Goal: Task Accomplishment & Management: Use online tool/utility

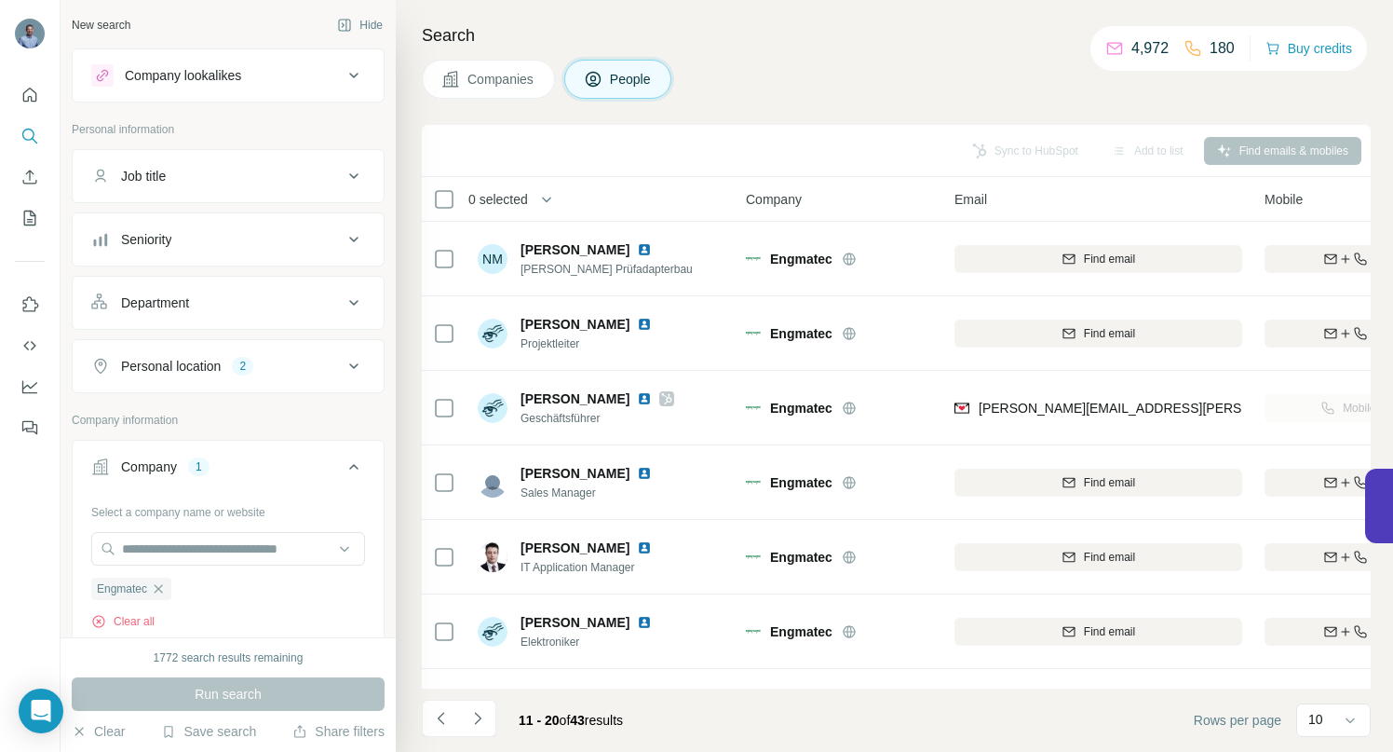
click at [163, 591] on icon "button" at bounding box center [158, 588] width 15 height 15
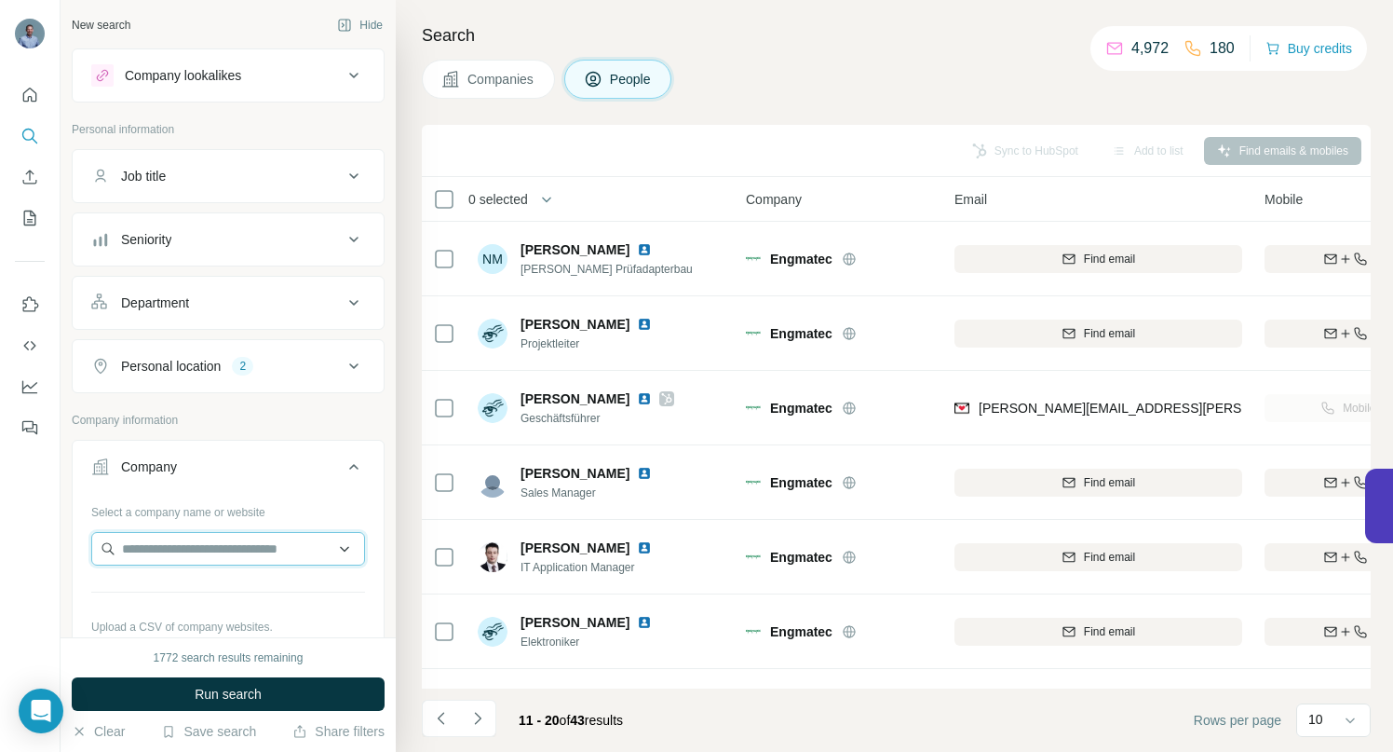
click at [155, 552] on input "text" at bounding box center [228, 549] width 274 height 34
drag, startPoint x: 316, startPoint y: 553, endPoint x: 227, endPoint y: 554, distance: 88.5
click at [227, 554] on input "**********" at bounding box center [221, 549] width 260 height 34
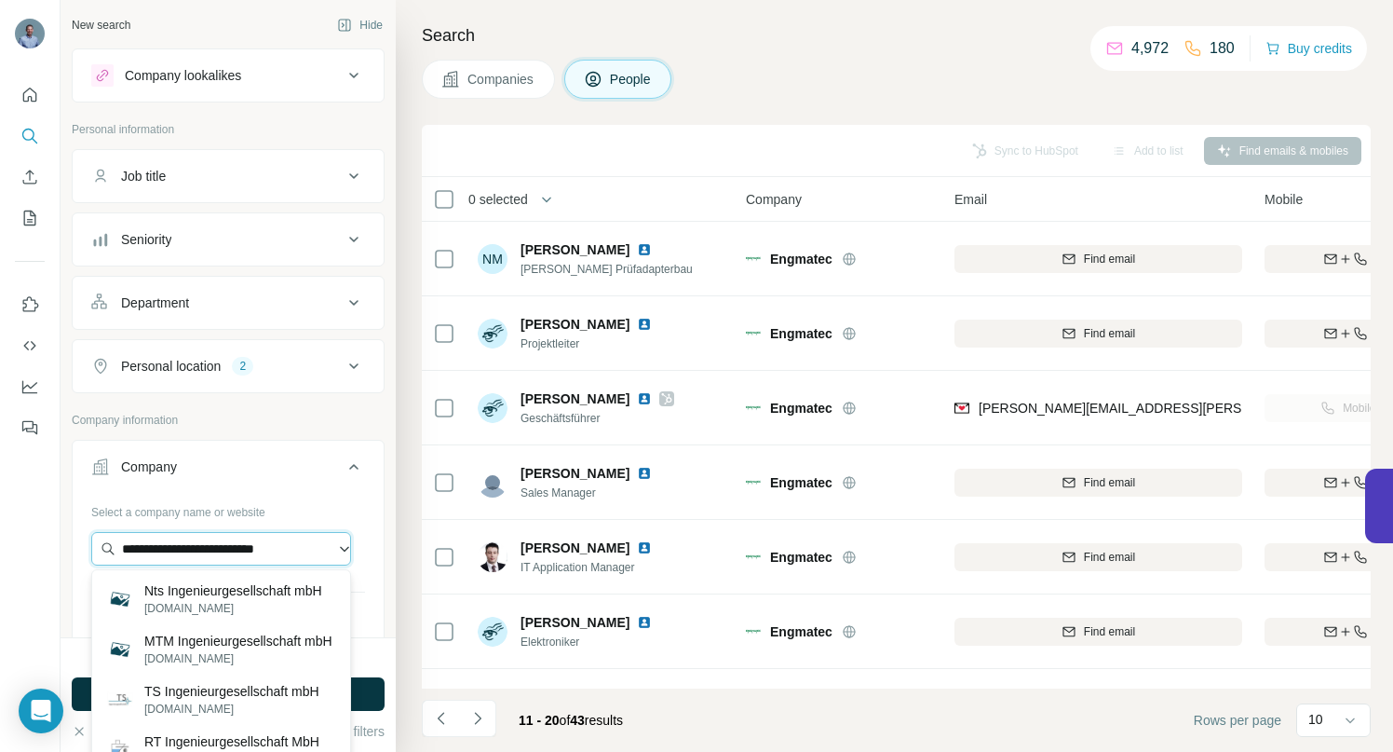
scroll to position [0, 0]
type input "**********"
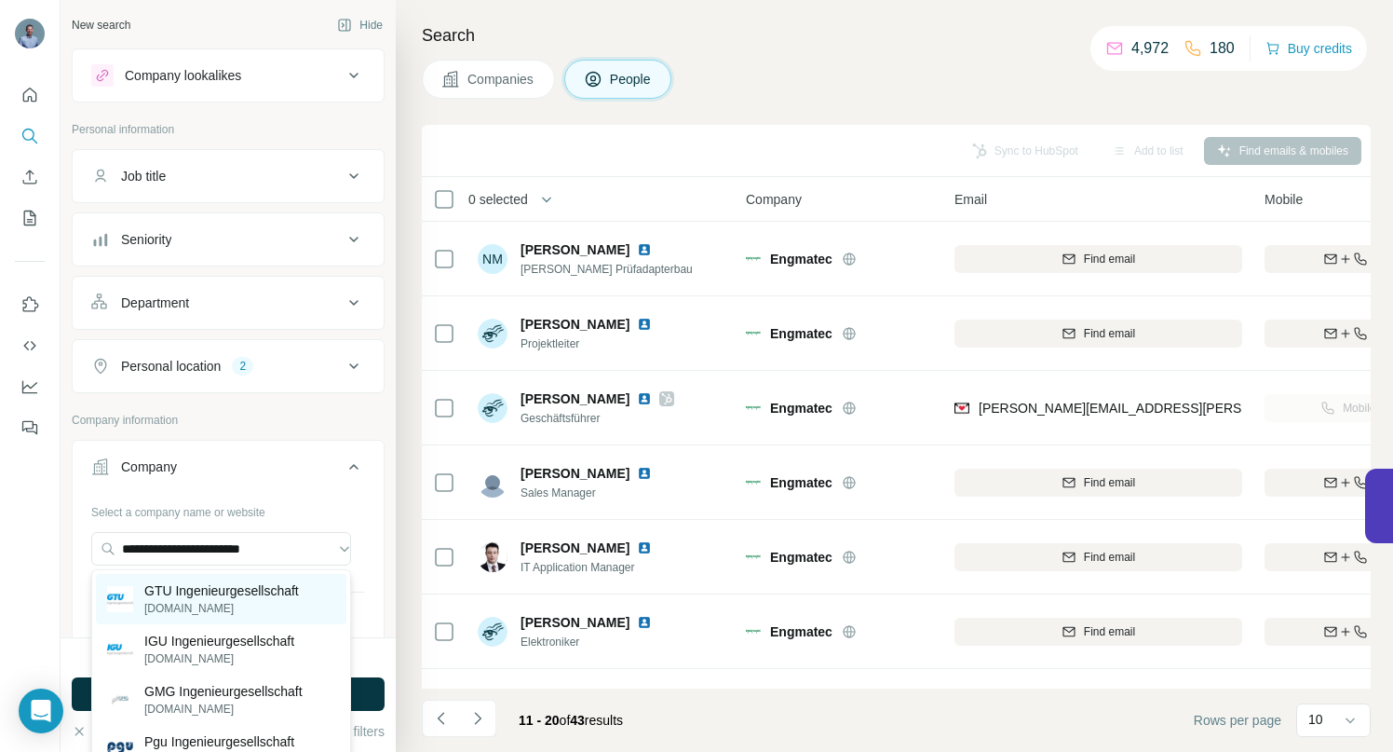
click at [186, 593] on p "GTU Ingenieurgesellschaft" at bounding box center [221, 590] width 155 height 19
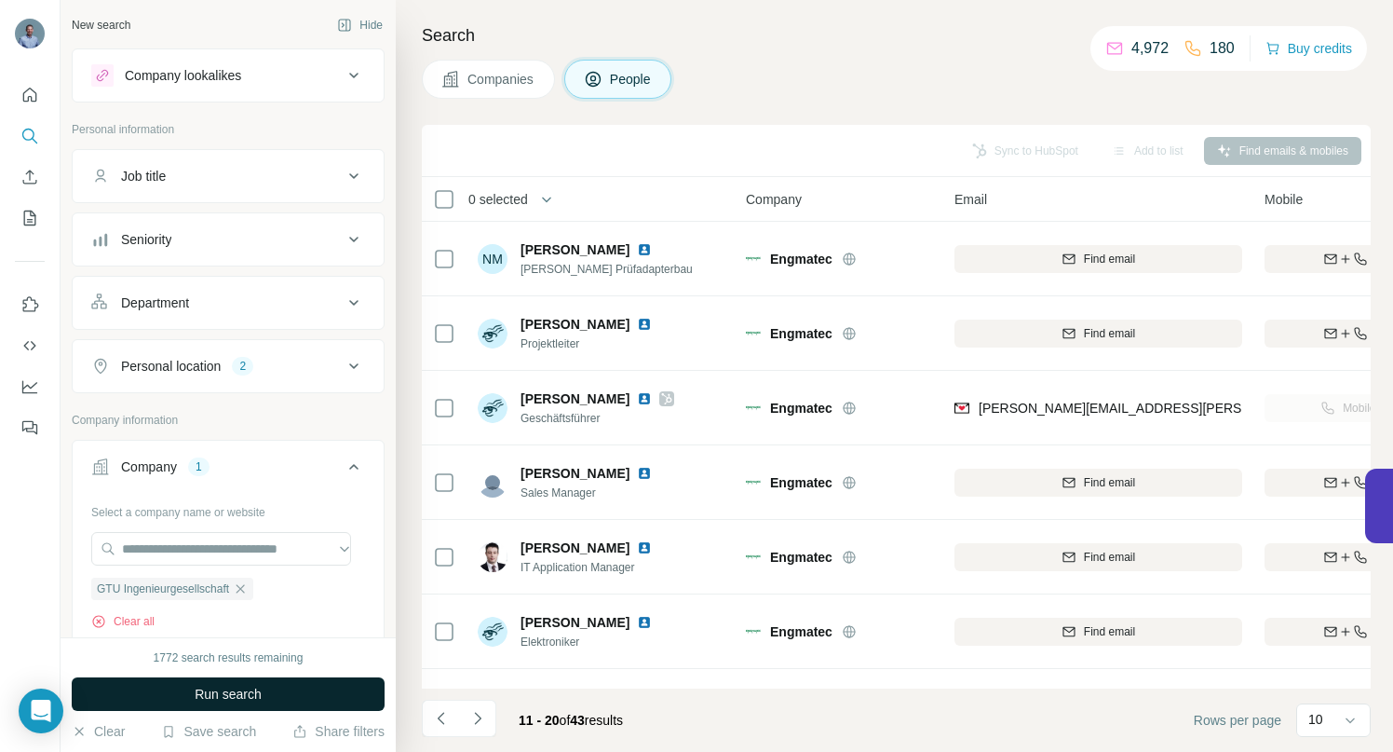
click at [201, 691] on span "Run search" at bounding box center [228, 694] width 67 height 19
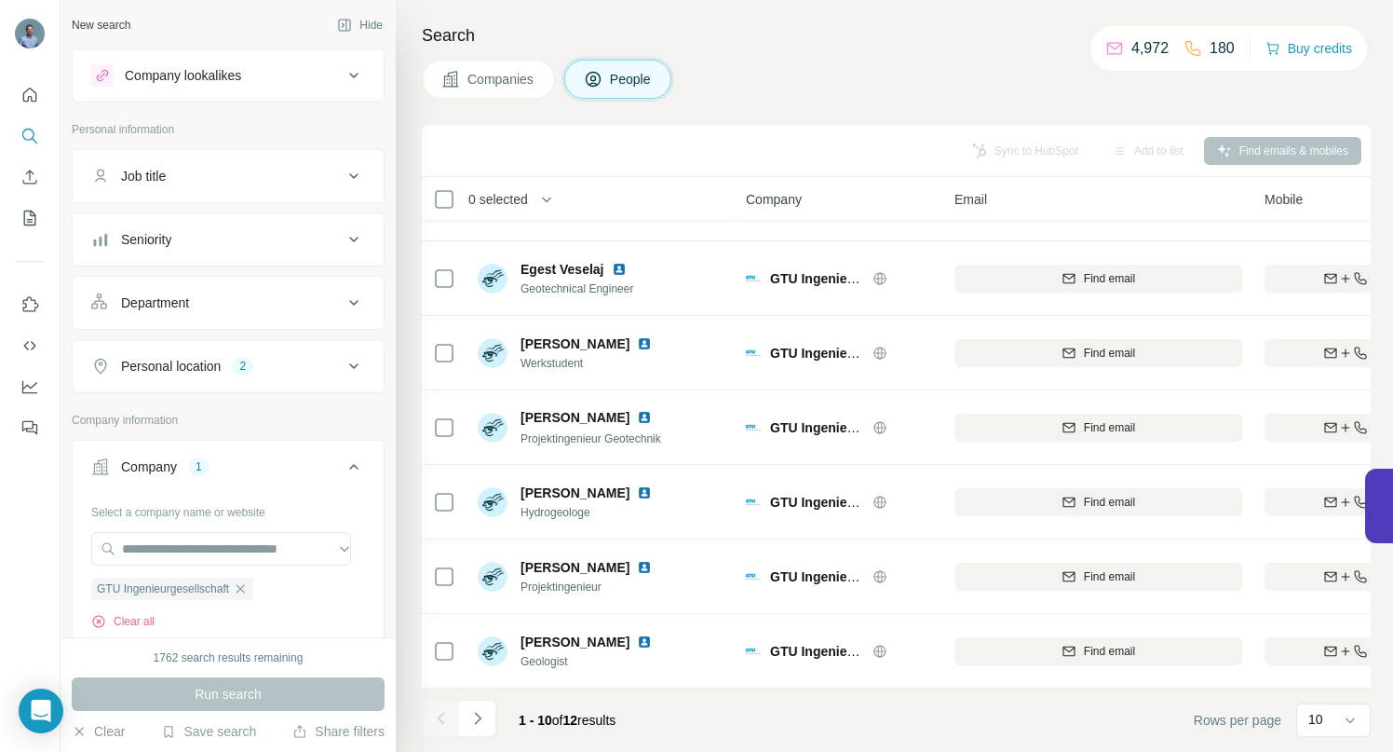
scroll to position [289, 0]
click at [478, 722] on icon "Navigate to next page" at bounding box center [477, 718] width 19 height 19
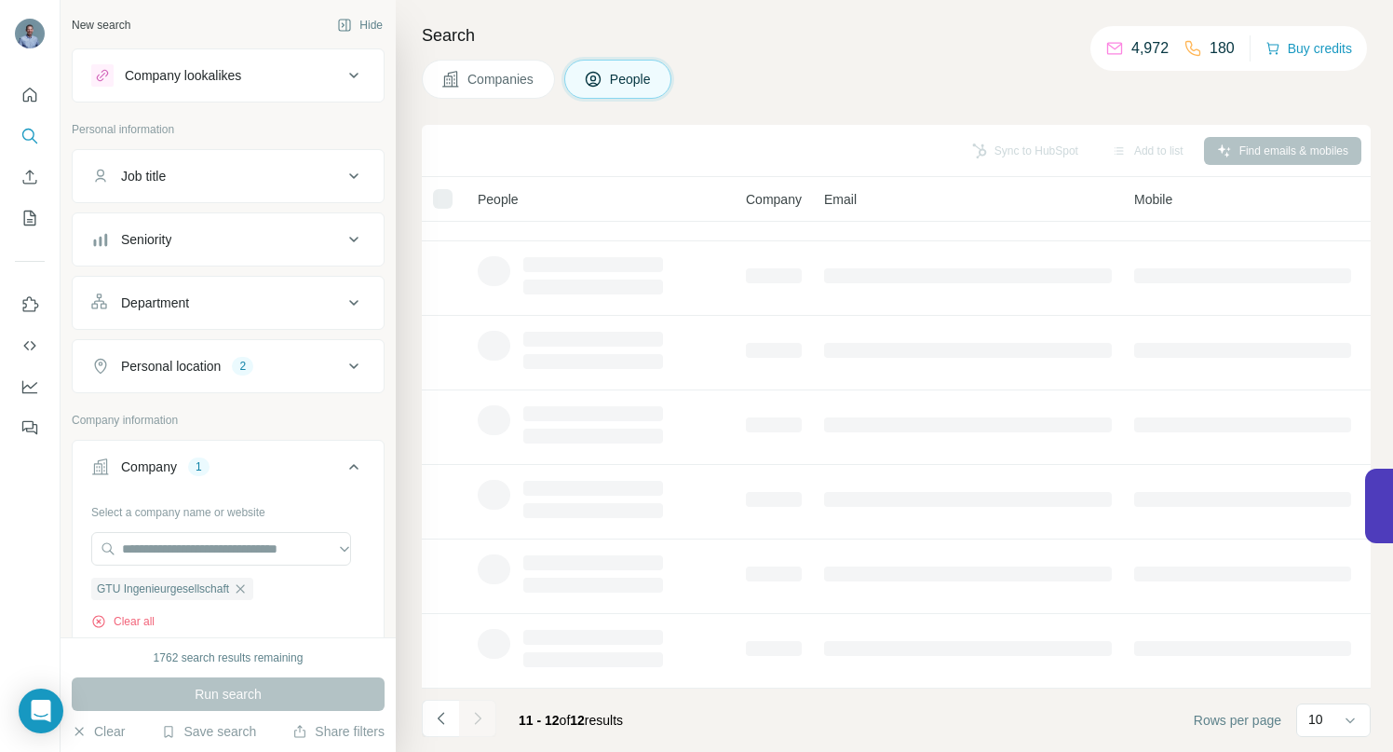
scroll to position [0, 0]
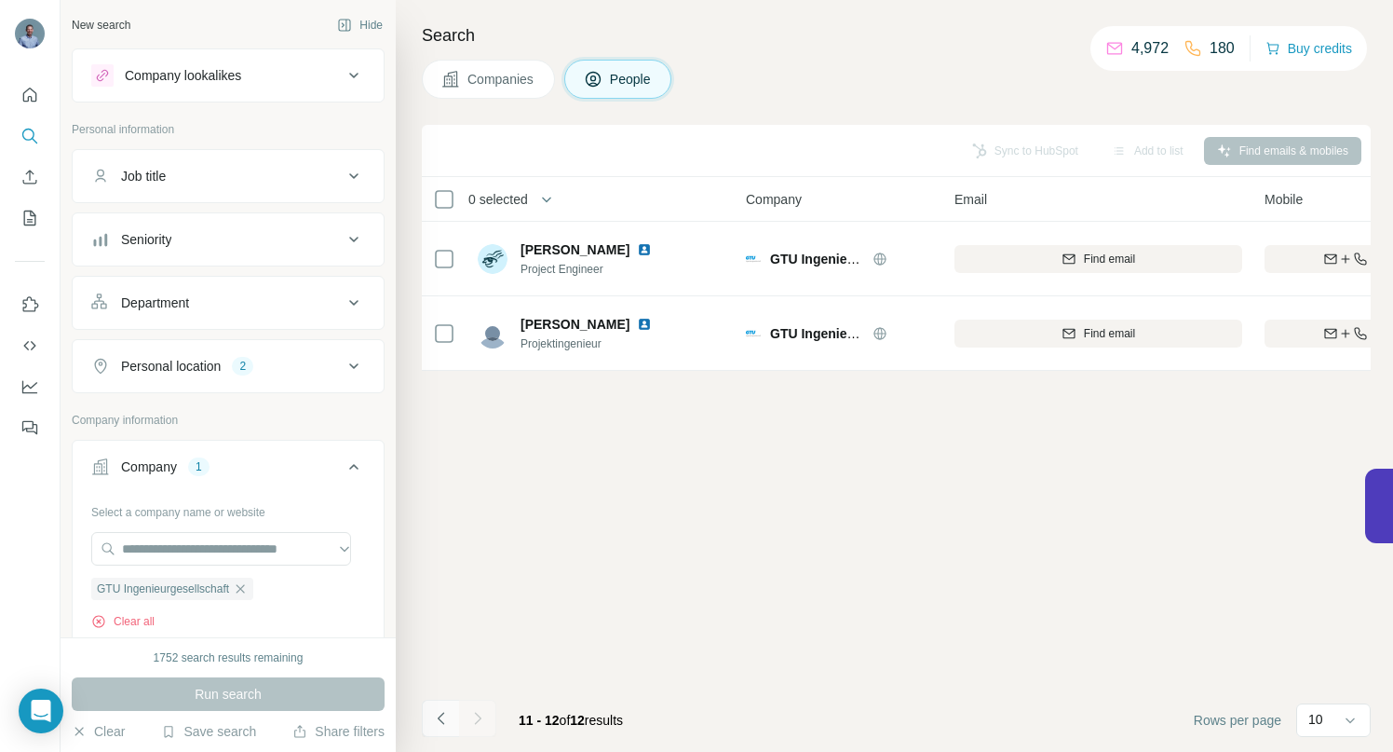
click at [438, 719] on icon "Navigate to previous page" at bounding box center [441, 718] width 19 height 19
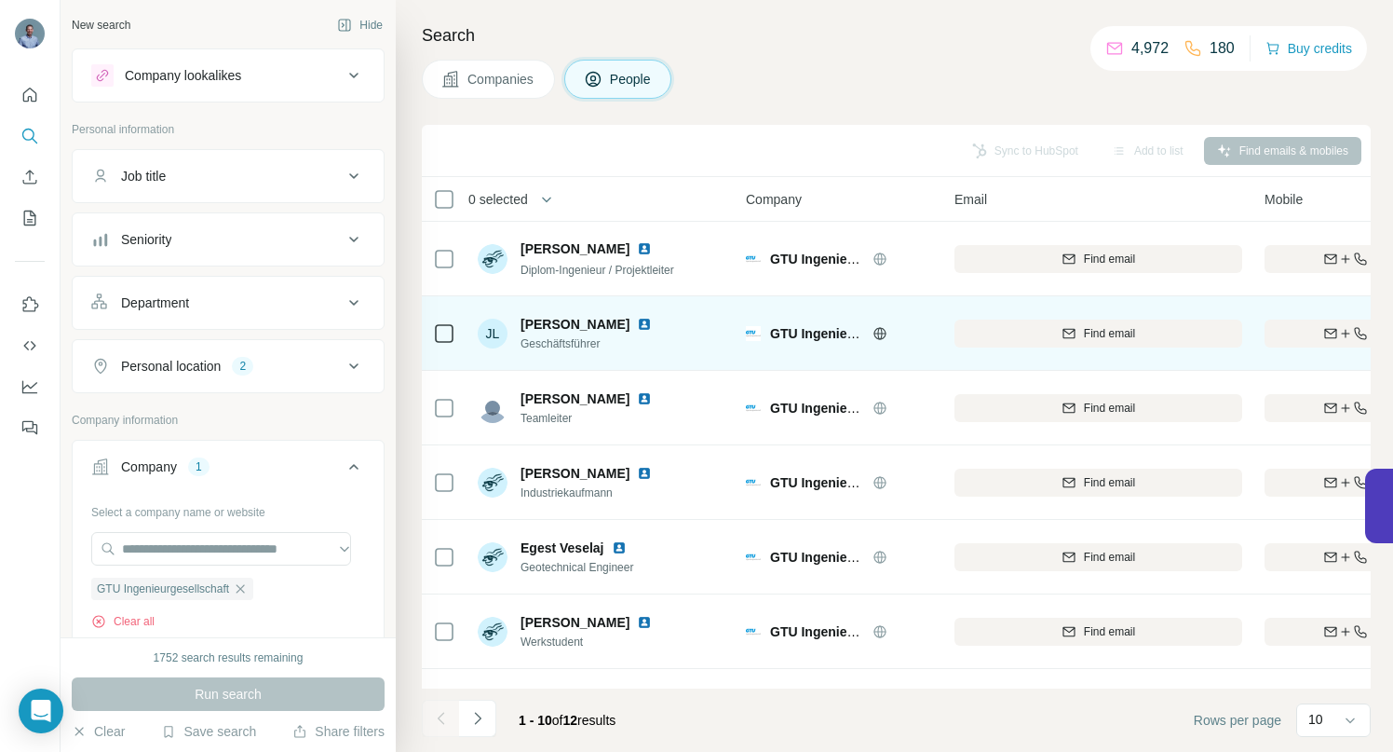
click at [637, 324] on img at bounding box center [644, 324] width 15 height 15
